Goal: Communication & Community: Participate in discussion

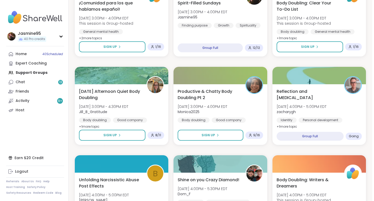
scroll to position [291, 0]
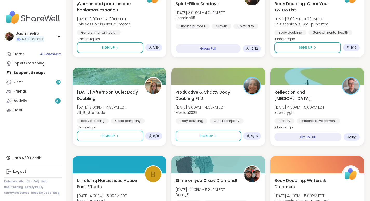
click at [223, 18] on span "Jasmine95" at bounding box center [201, 17] width 50 height 5
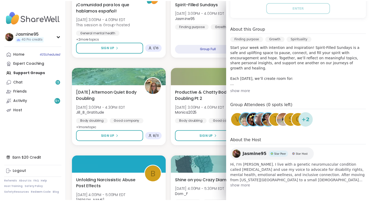
scroll to position [123, 0]
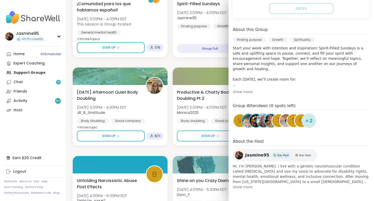
click at [24, 84] on link "Chat 13" at bounding box center [33, 81] width 58 height 9
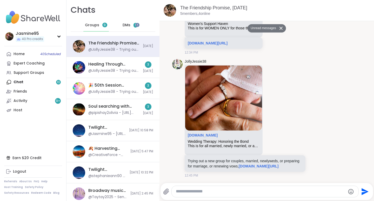
click at [110, 94] on div "@JollyJessie38 - Trying out a new group for couples, married, newlyweds, or pre…" at bounding box center [113, 91] width 51 height 5
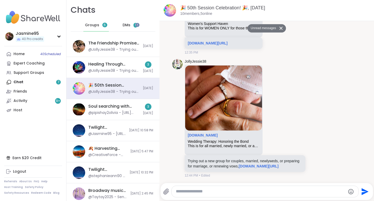
click at [109, 67] on div "Healing Through Connection, [DATE] @JollyJessie38 - Trying out a new group for …" at bounding box center [113, 67] width 51 height 12
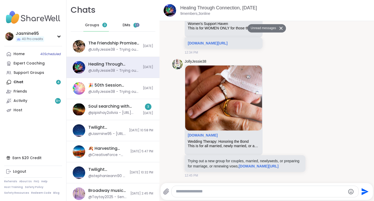
click at [121, 109] on div "Soul searching with music -Special topic edition! , [DATE] @pipishay2olivia - […" at bounding box center [113, 109] width 51 height 12
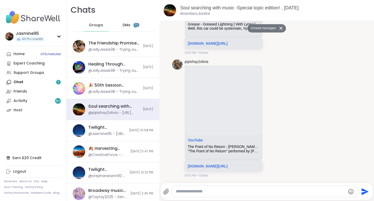
click at [135, 27] on span "1" at bounding box center [135, 25] width 1 height 4
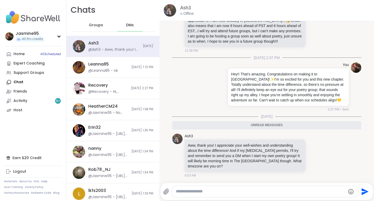
click at [101, 27] on div "Groups" at bounding box center [95, 25] width 25 height 12
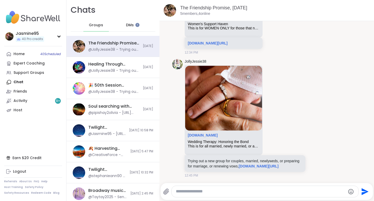
click at [112, 90] on div "@JollyJessie38 - Trying out a new group for couples, married, newlyweds, or pre…" at bounding box center [113, 91] width 51 height 5
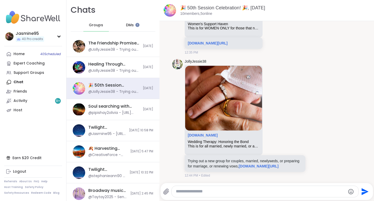
click at [107, 92] on div "@JollyJessie38 - Trying out a new group for couples, married, newlyweds, or pre…" at bounding box center [113, 91] width 51 height 5
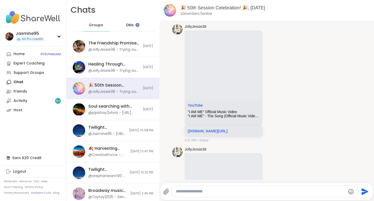
scroll to position [1605, 0]
click at [228, 133] on link "[DOMAIN_NAME][URL]" at bounding box center [208, 131] width 40 height 4
click at [222, 133] on link "[DOMAIN_NAME][URL]" at bounding box center [208, 131] width 40 height 4
